Goal: Task Accomplishment & Management: Manage account settings

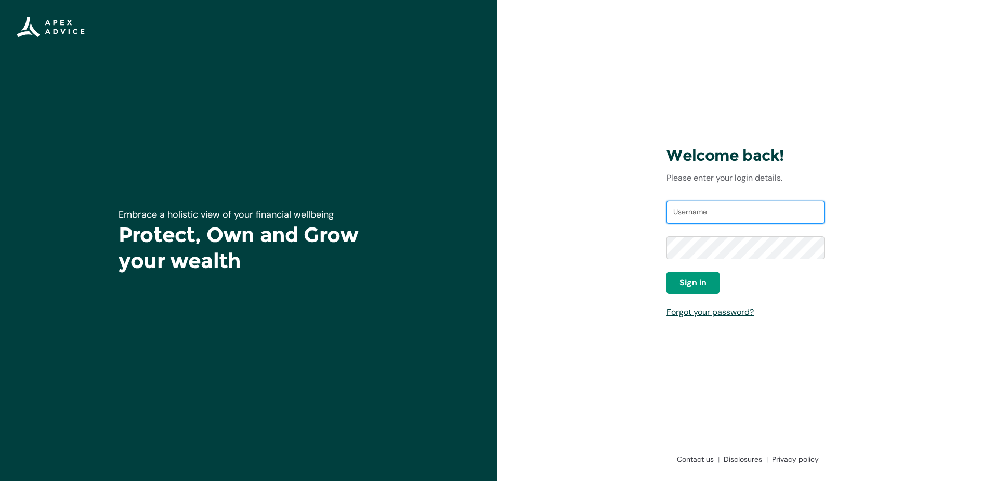
type input "homeloans@apexgroup.co.nz"
drag, startPoint x: 0, startPoint y: 0, endPoint x: 154, endPoint y: 284, distance: 323.7
click at [171, 345] on div "Embrace a holistic view of your financial wellbeing Protect, Own and Grow your …" at bounding box center [248, 240] width 497 height 481
type input "homeloans@apexgroup.co.nz"
click at [690, 279] on span "Sign in" at bounding box center [693, 282] width 27 height 12
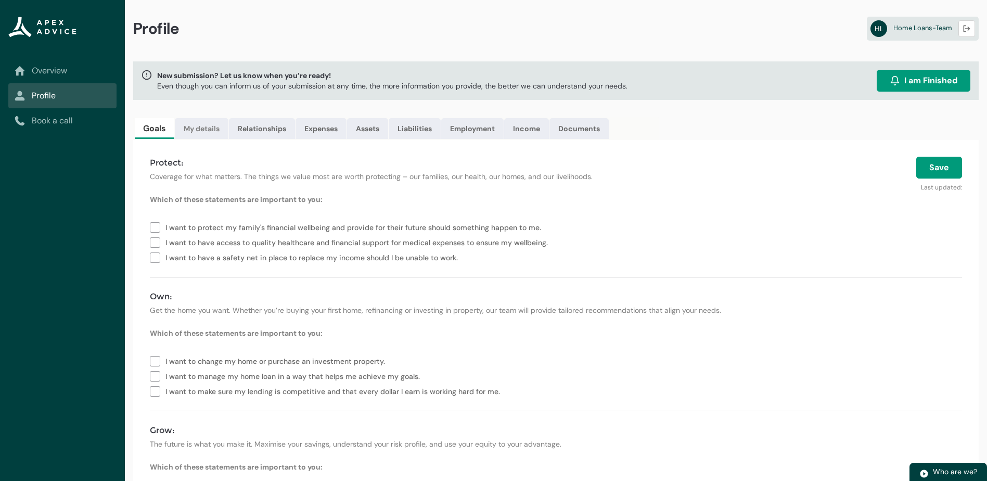
click at [205, 126] on link "My details" at bounding box center [202, 128] width 54 height 21
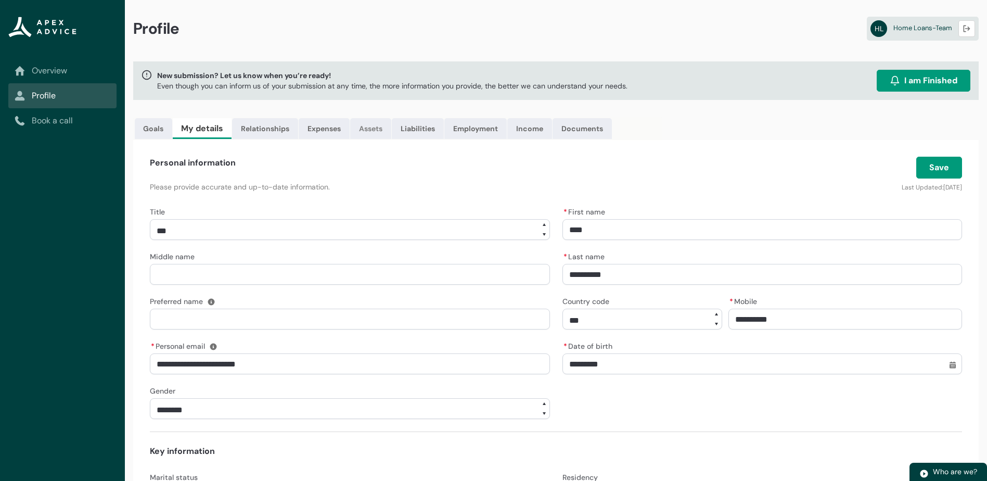
click at [378, 132] on link "Assets" at bounding box center [370, 128] width 41 height 21
